Goal: Task Accomplishment & Management: Check status

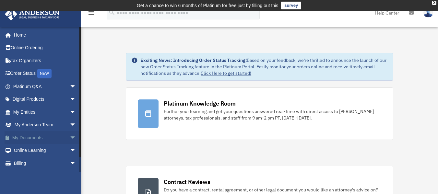
click at [55, 137] on link "My Documents arrow_drop_down" at bounding box center [45, 137] width 81 height 13
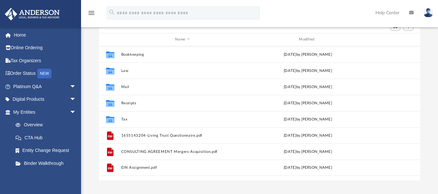
scroll to position [83, 0]
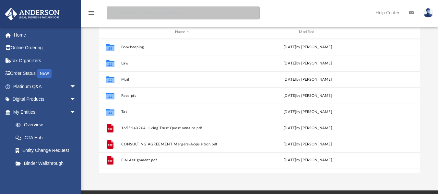
click at [159, 15] on input "search" at bounding box center [183, 12] width 153 height 13
click at [159, 15] on input "******" at bounding box center [183, 12] width 153 height 13
type input "**********"
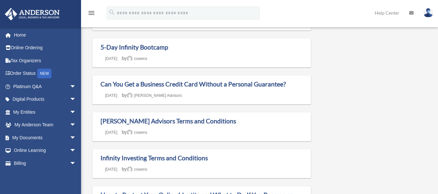
scroll to position [386, 0]
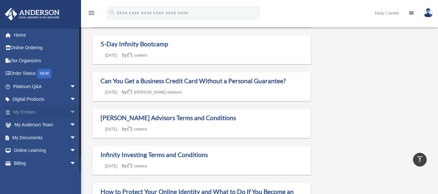
click at [34, 113] on link "My Entities arrow_drop_down" at bounding box center [45, 112] width 81 height 13
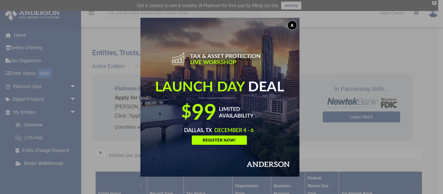
click at [294, 25] on button "x" at bounding box center [293, 25] width 10 height 10
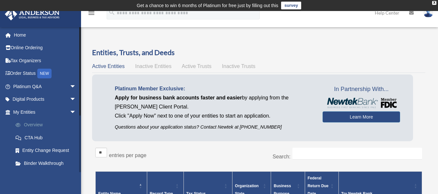
click at [36, 125] on link "Overview" at bounding box center [47, 125] width 77 height 13
click at [37, 126] on link "Overview" at bounding box center [47, 125] width 77 height 13
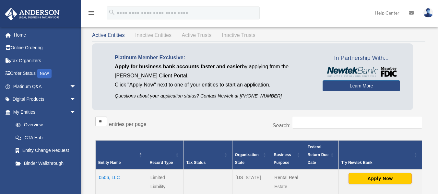
scroll to position [51, 0]
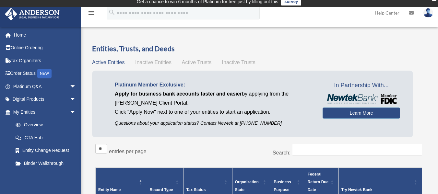
scroll to position [3, 0]
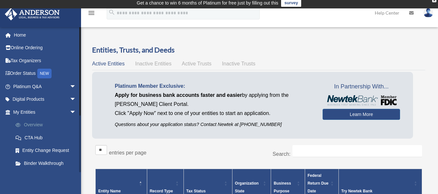
click at [37, 125] on link "Overview" at bounding box center [47, 125] width 77 height 13
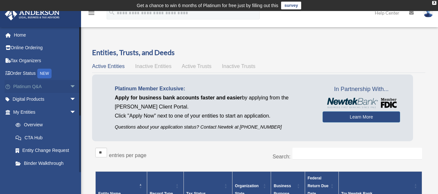
click at [70, 86] on span "arrow_drop_down" at bounding box center [76, 86] width 13 height 13
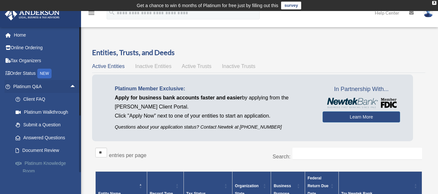
click at [46, 162] on link "Platinum Knowledge Room" at bounding box center [47, 167] width 77 height 21
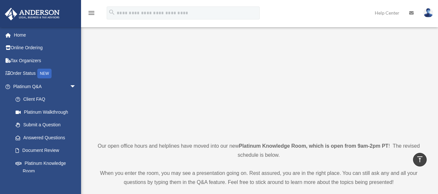
scroll to position [47, 0]
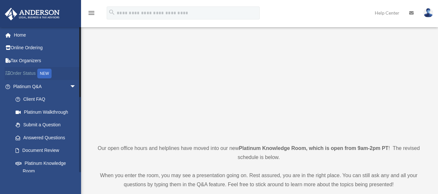
click at [24, 74] on link "Order Status NEW" at bounding box center [45, 73] width 81 height 13
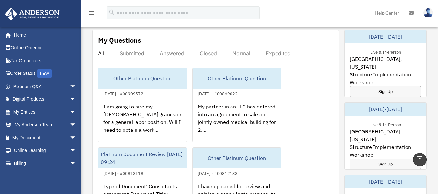
scroll to position [387, 0]
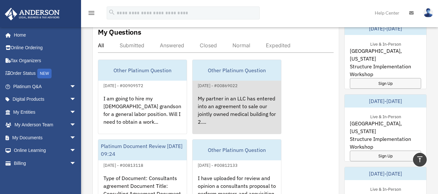
click at [241, 97] on div "My partner in an LLC has entered into an agreement to sale our jointly owned me…" at bounding box center [237, 115] width 89 height 51
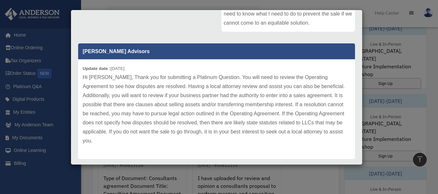
scroll to position [167, 0]
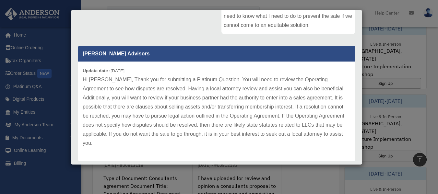
drag, startPoint x: 357, startPoint y: 99, endPoint x: 361, endPoint y: 106, distance: 7.5
click at [361, 106] on div "Case Detail × Other Platinum Question Case Number 00869022 Created Date Februar…" at bounding box center [217, 87] width 292 height 155
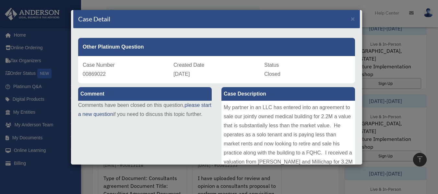
scroll to position [0, 0]
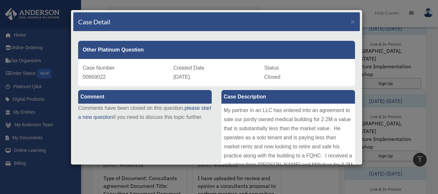
click at [432, 44] on div "Case Detail × Other Platinum Question Case Number 00869022 Created Date Februar…" at bounding box center [219, 97] width 438 height 194
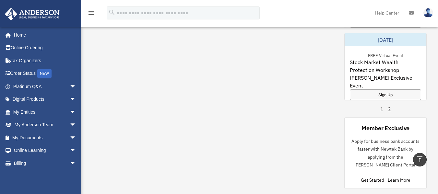
scroll to position [595, 0]
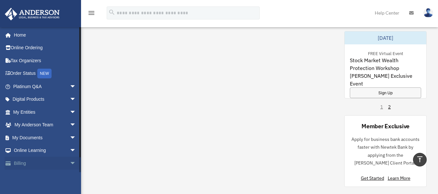
click at [72, 163] on span "arrow_drop_down" at bounding box center [76, 163] width 13 height 13
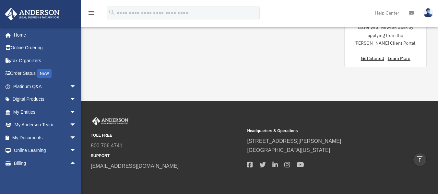
scroll to position [735, 0]
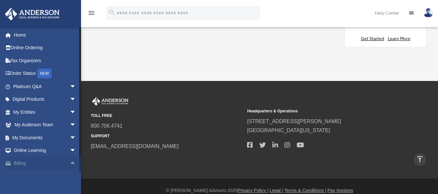
click at [70, 167] on span "arrow_drop_up" at bounding box center [76, 163] width 13 height 13
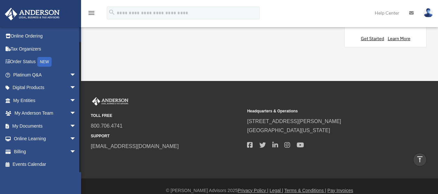
click at [80, 169] on div at bounding box center [80, 100] width 2 height 146
click at [70, 153] on span "arrow_drop_down" at bounding box center [76, 151] width 13 height 13
click at [49, 164] on link "$ Open Invoices" at bounding box center [47, 164] width 77 height 13
